Goal: Information Seeking & Learning: Learn about a topic

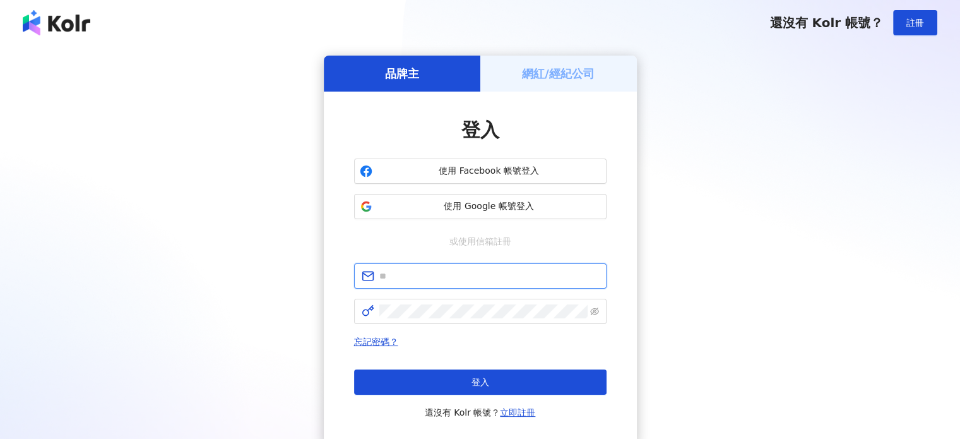
click at [509, 275] on input "text" at bounding box center [489, 276] width 220 height 14
type input "**********"
click at [497, 302] on span at bounding box center [480, 311] width 252 height 25
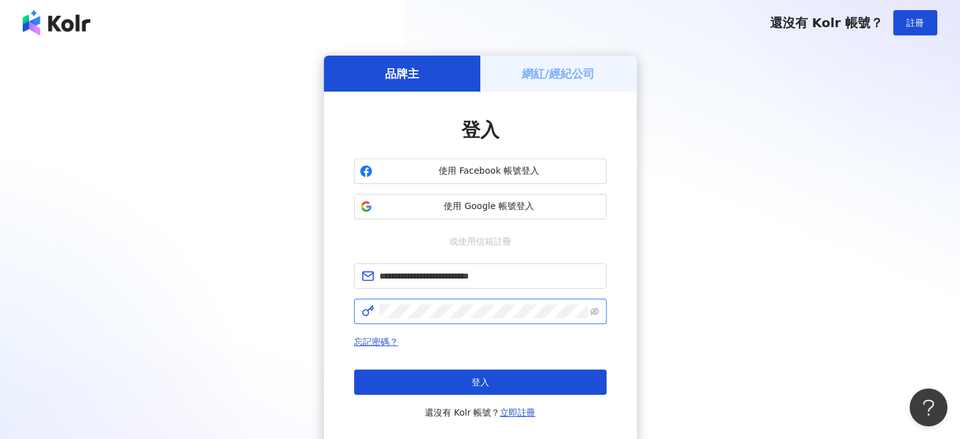
click button "登入" at bounding box center [480, 381] width 252 height 25
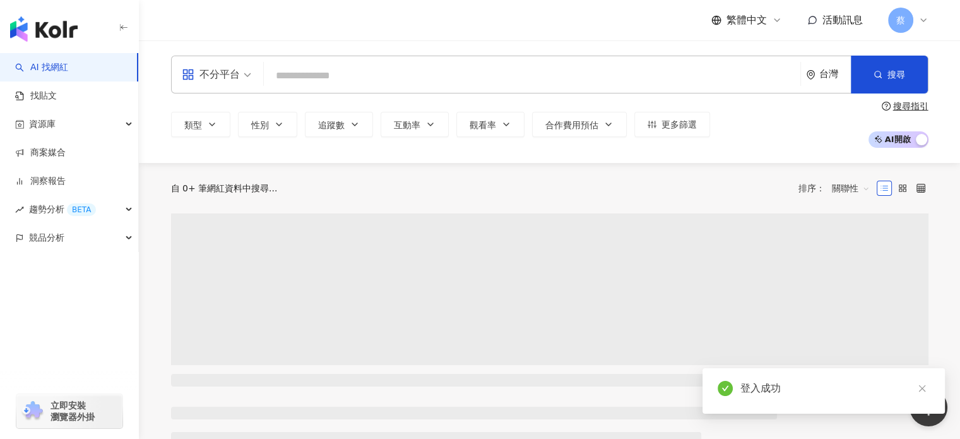
click at [370, 78] on input "search" at bounding box center [532, 76] width 526 height 24
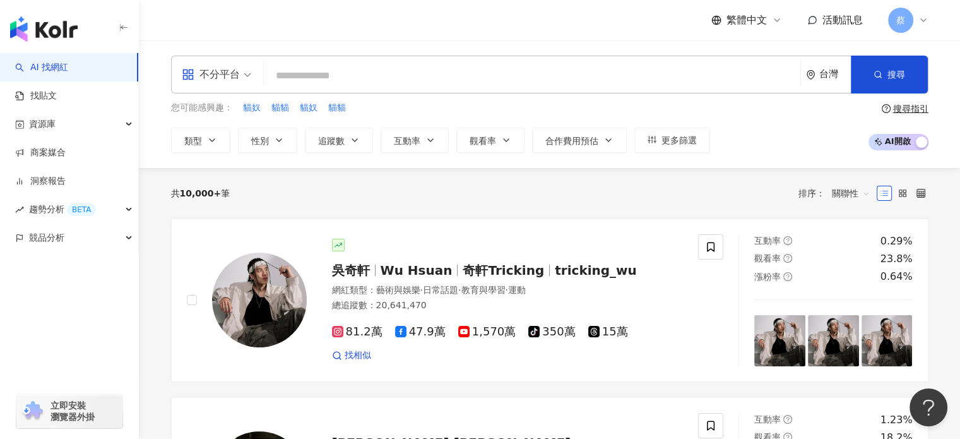
click at [455, 82] on input "search" at bounding box center [532, 76] width 526 height 24
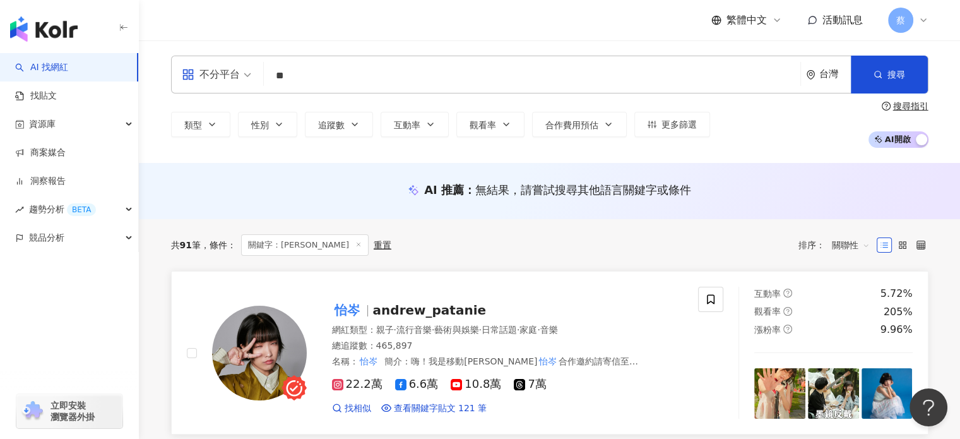
type input "**"
click at [396, 324] on span "·" at bounding box center [395, 329] width 3 height 10
click at [439, 302] on span "andrew_patanie" at bounding box center [429, 309] width 113 height 15
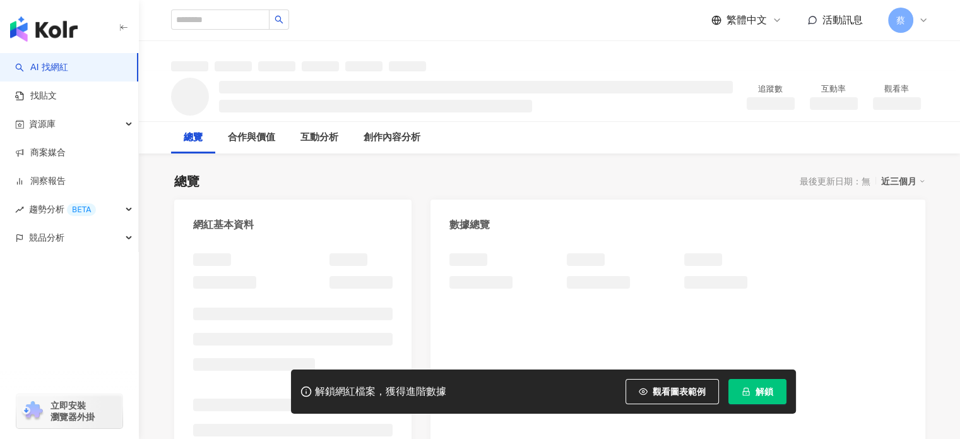
click at [762, 393] on span "解鎖" at bounding box center [764, 391] width 18 height 10
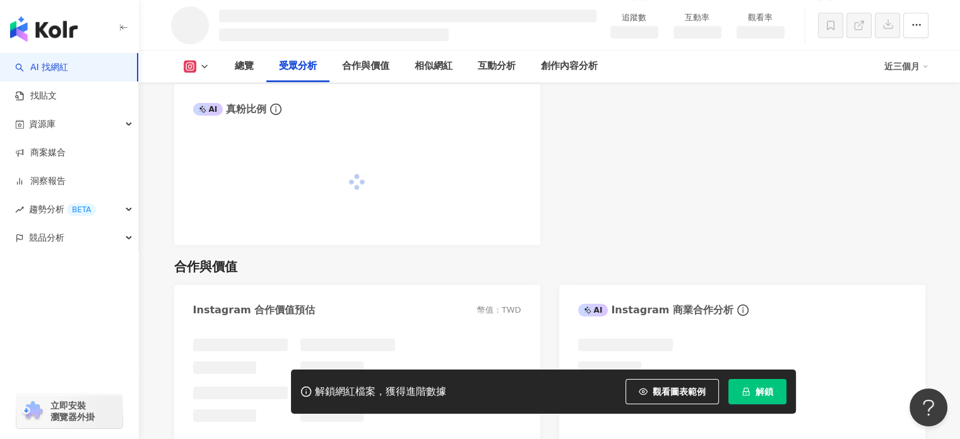
scroll to position [1234, 0]
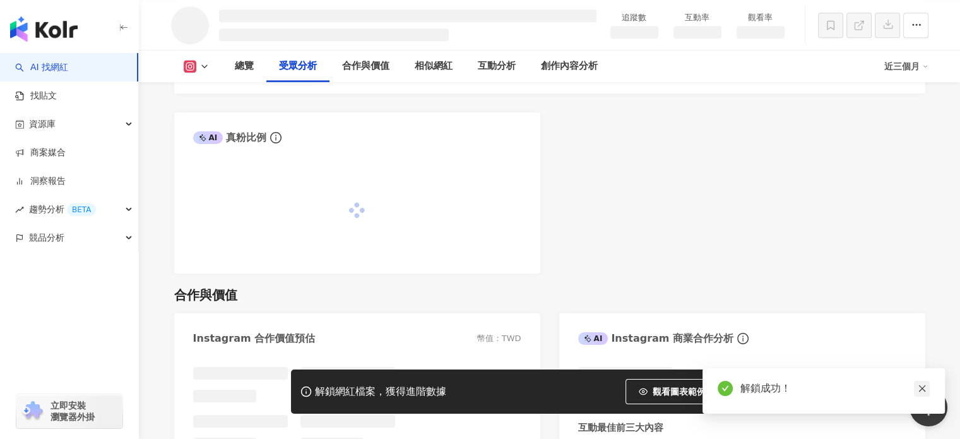
click at [924, 388] on icon "close" at bounding box center [922, 388] width 9 height 9
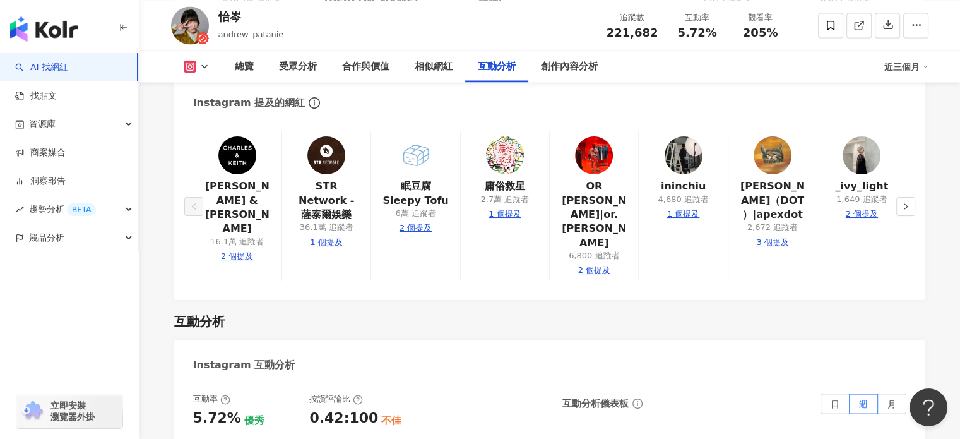
scroll to position [2764, 0]
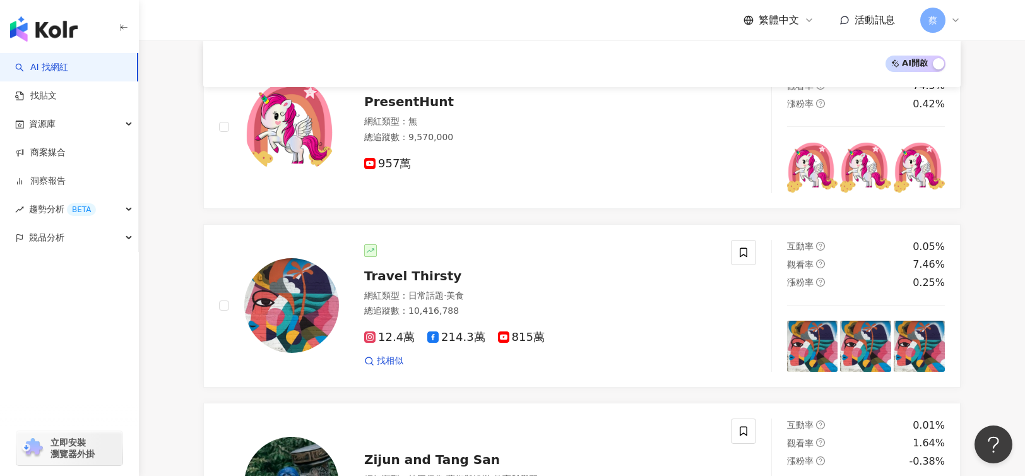
scroll to position [838, 0]
